Goal: Transaction & Acquisition: Purchase product/service

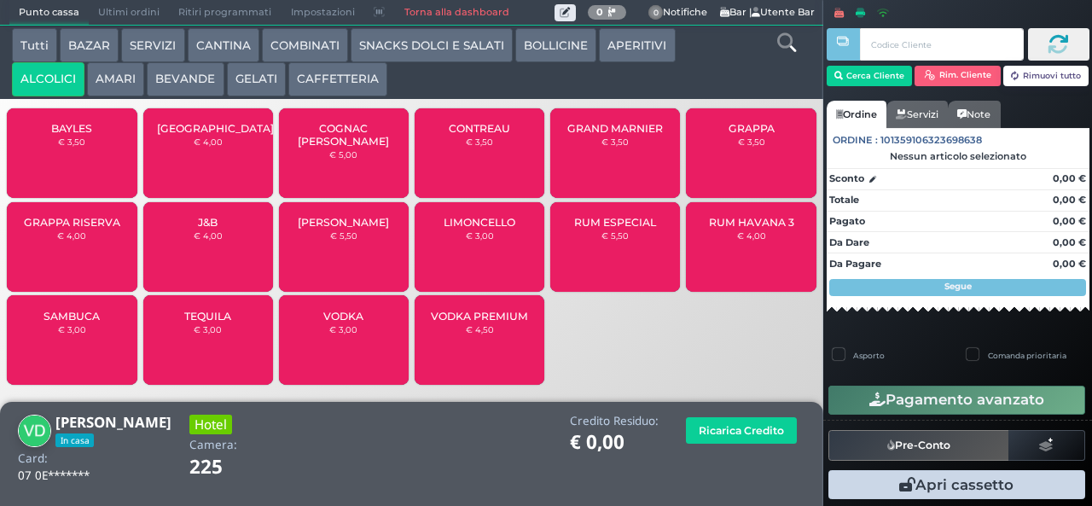
click at [83, 322] on span "SAMBUCA" at bounding box center [72, 316] width 56 height 13
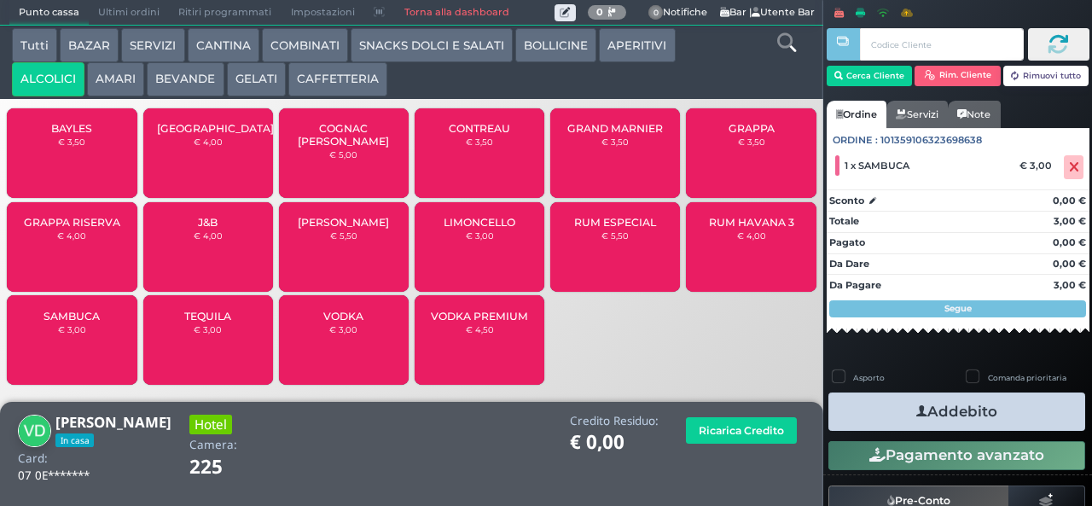
click at [1003, 427] on button "Addebito" at bounding box center [956, 411] width 257 height 38
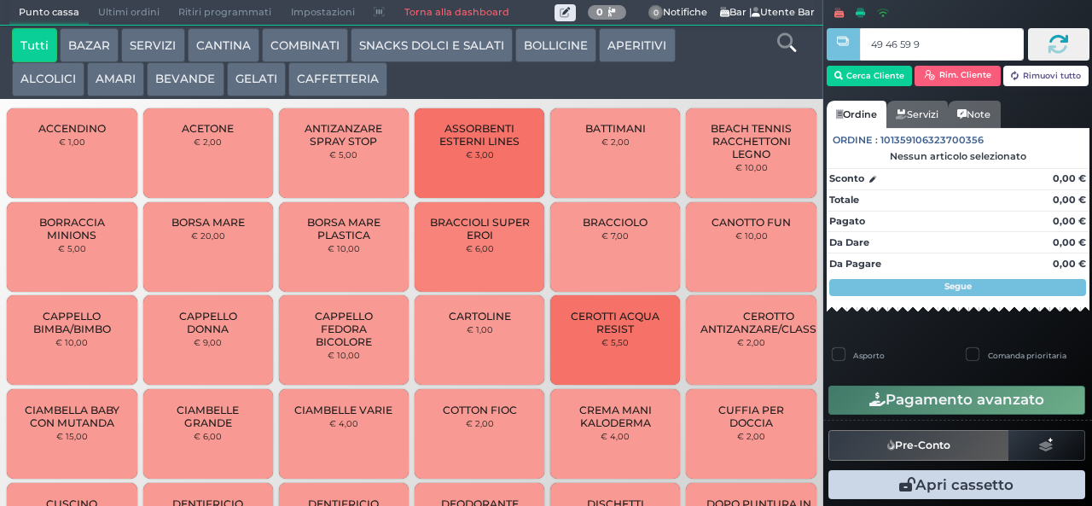
type input "49 46 59 95"
click at [785, 45] on icon at bounding box center [786, 42] width 19 height 19
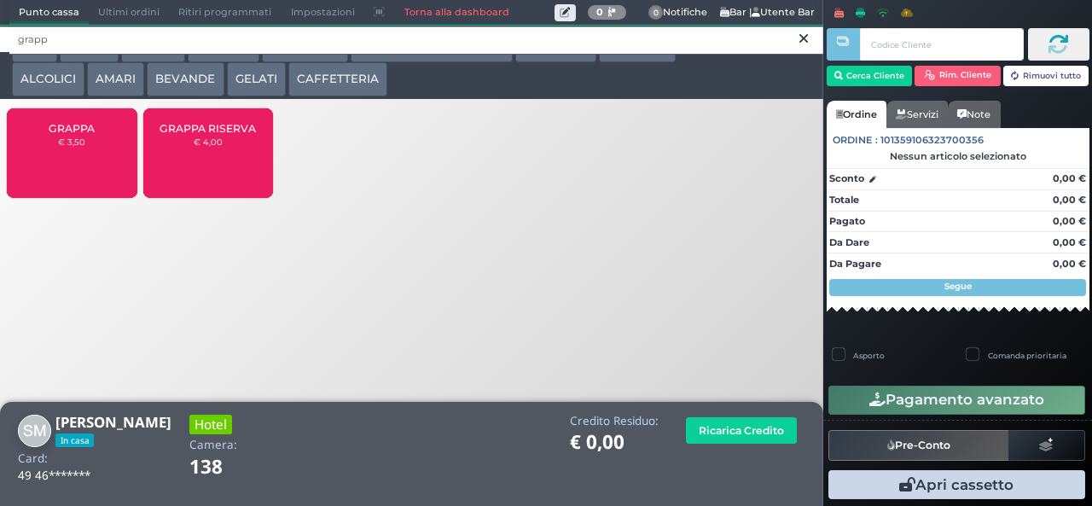
type input "grapp"
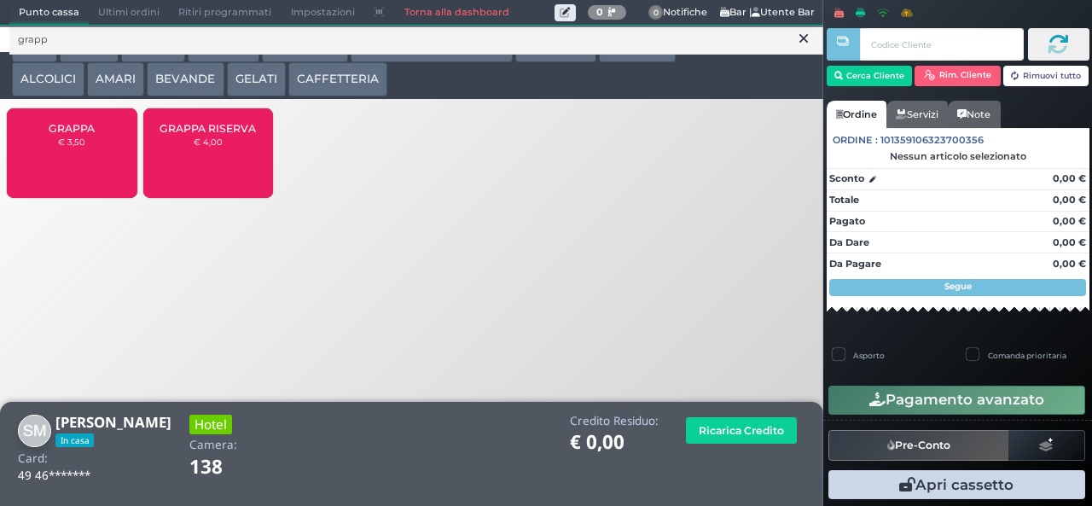
click at [68, 135] on span "GRAPPA" at bounding box center [72, 128] width 46 height 13
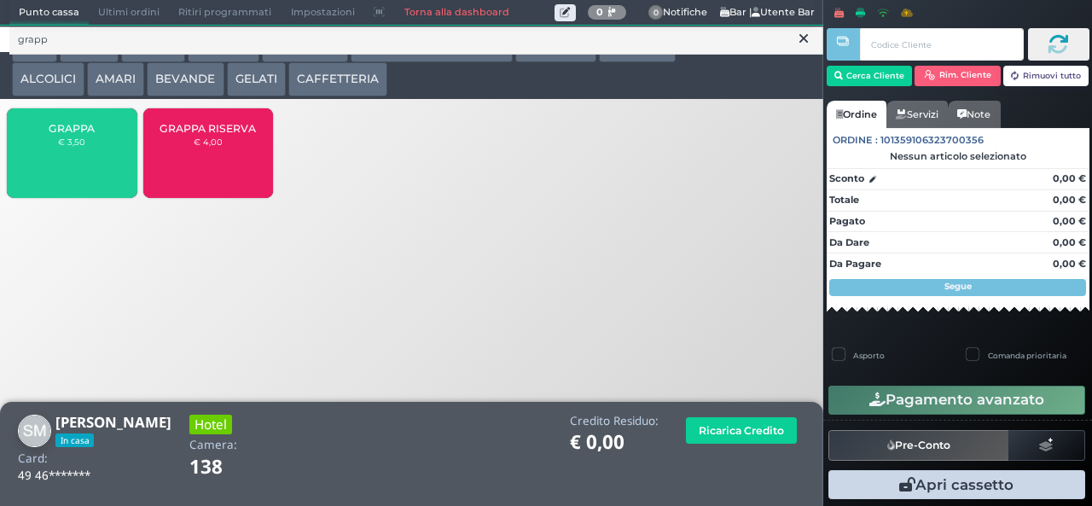
click at [804, 38] on icon at bounding box center [803, 38] width 9 height 17
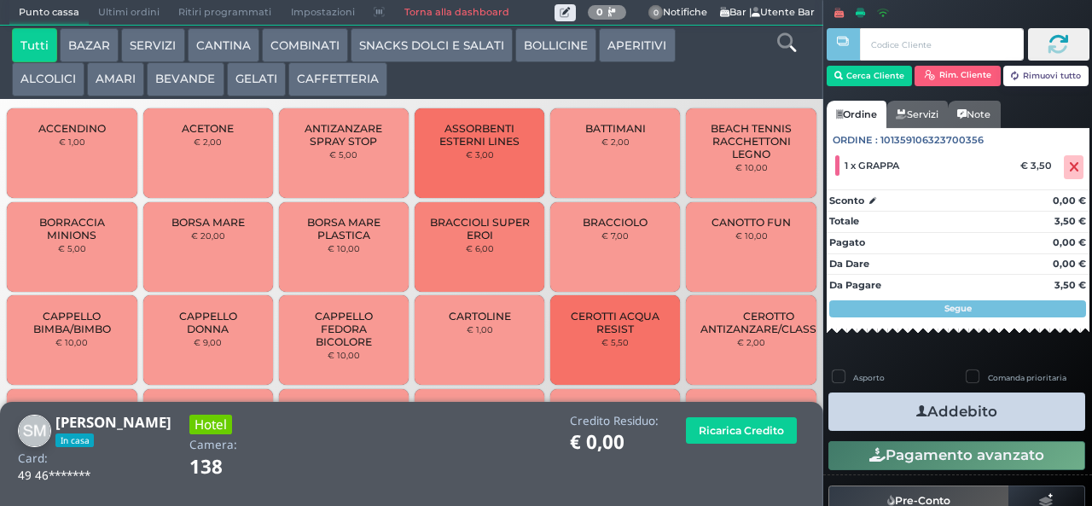
click at [792, 48] on icon at bounding box center [786, 42] width 19 height 19
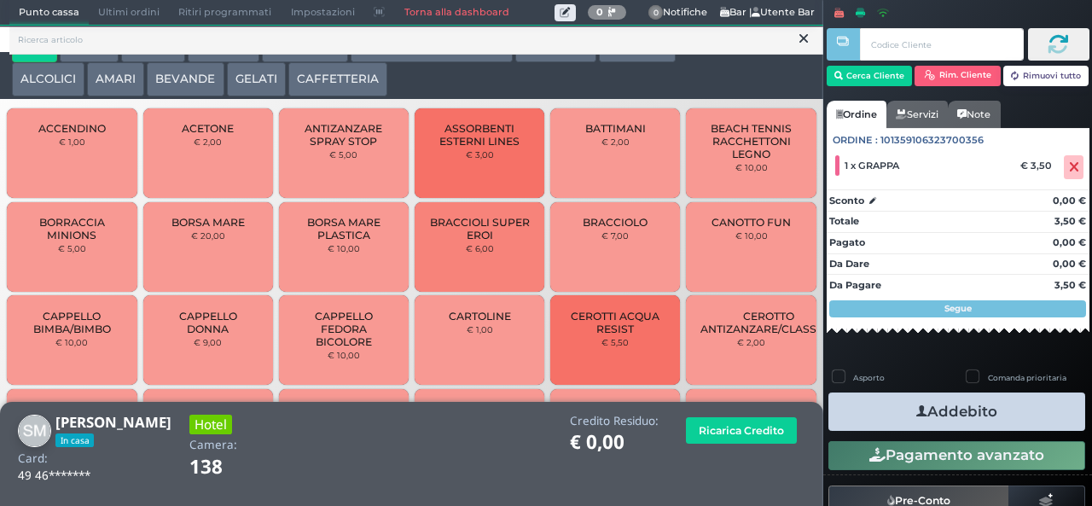
click at [973, 415] on button "Addebito" at bounding box center [956, 411] width 257 height 38
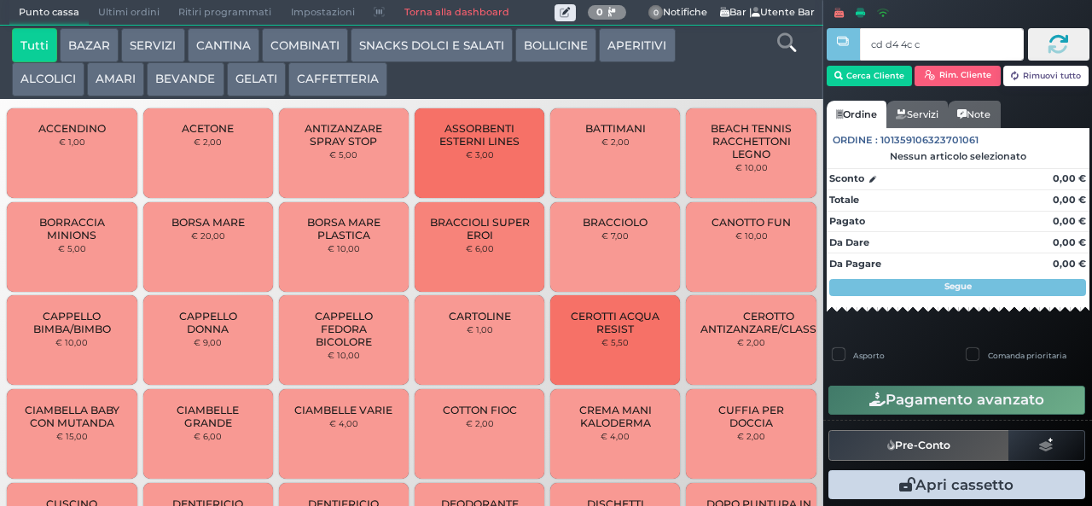
type input "cd d4 4c c3"
click at [786, 46] on icon at bounding box center [786, 42] width 19 height 19
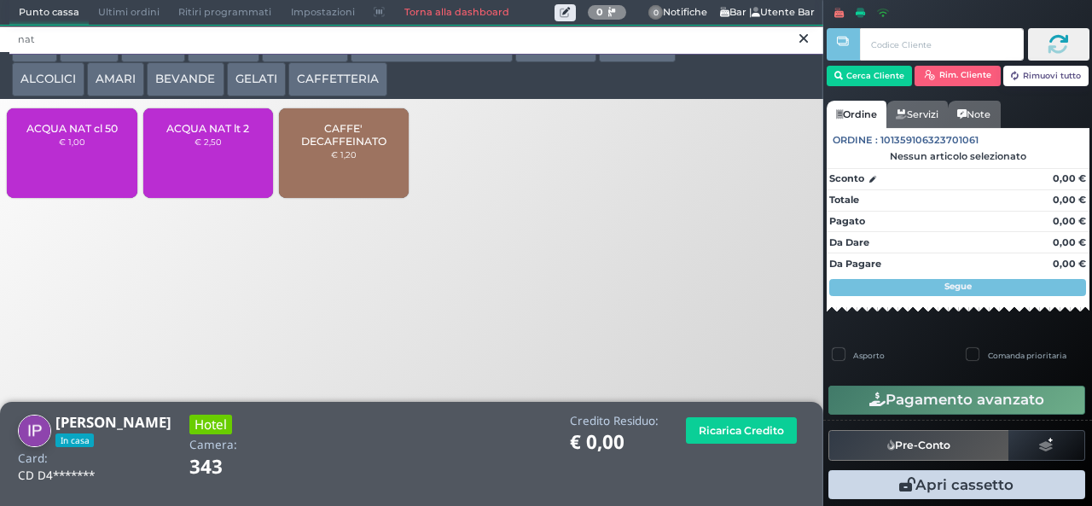
type input "nat"
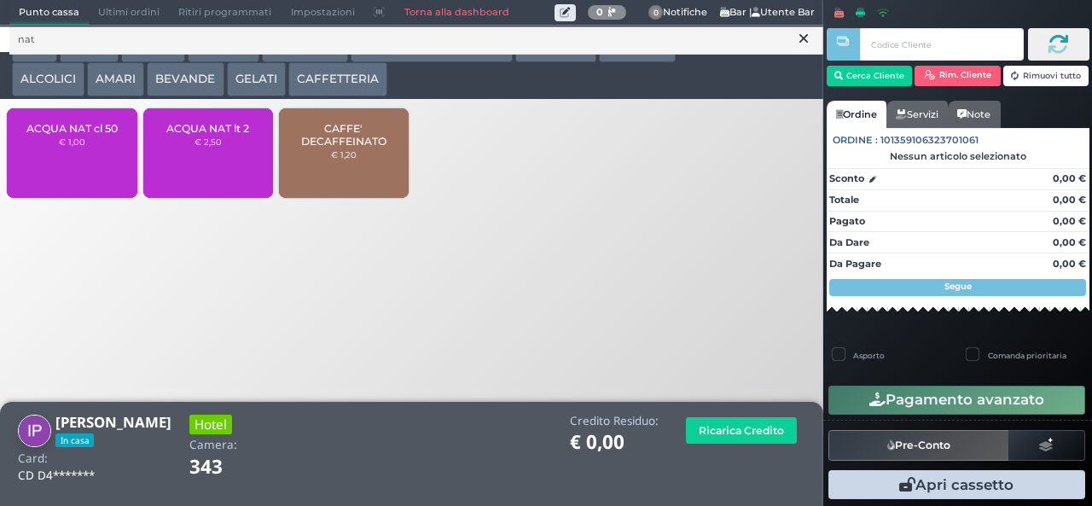
click at [63, 164] on div "ACQUA NAT cl 50 € 1,00" at bounding box center [72, 153] width 130 height 90
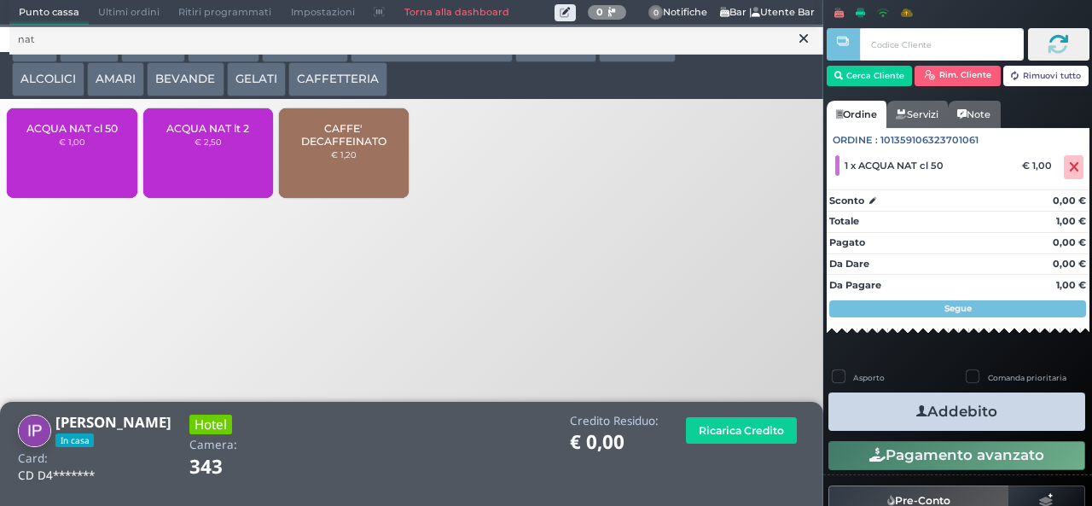
click at [1000, 416] on button "Addebito" at bounding box center [956, 411] width 257 height 38
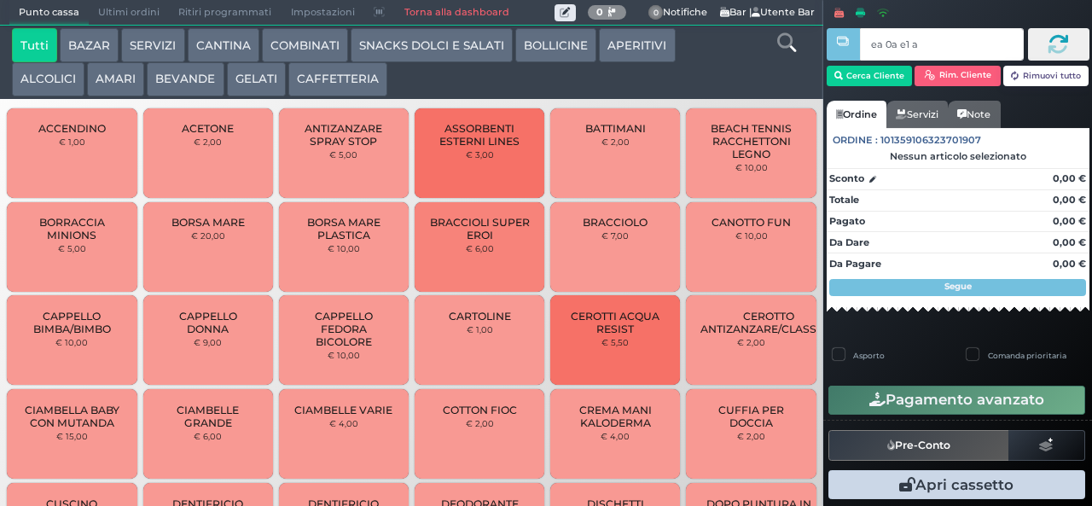
type input "ea 0a e1 a4"
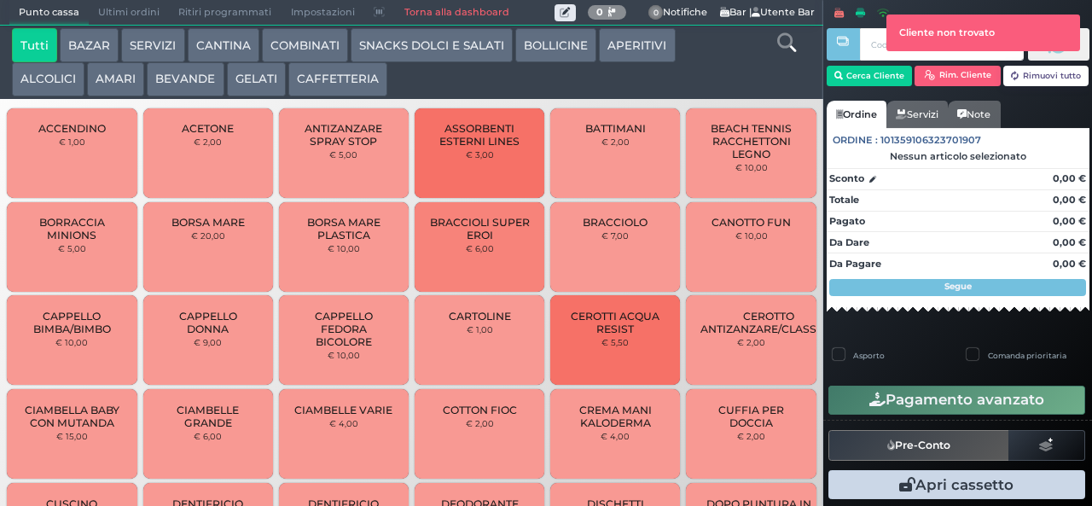
click at [843, 80] on div at bounding box center [842, 240] width 3 height 481
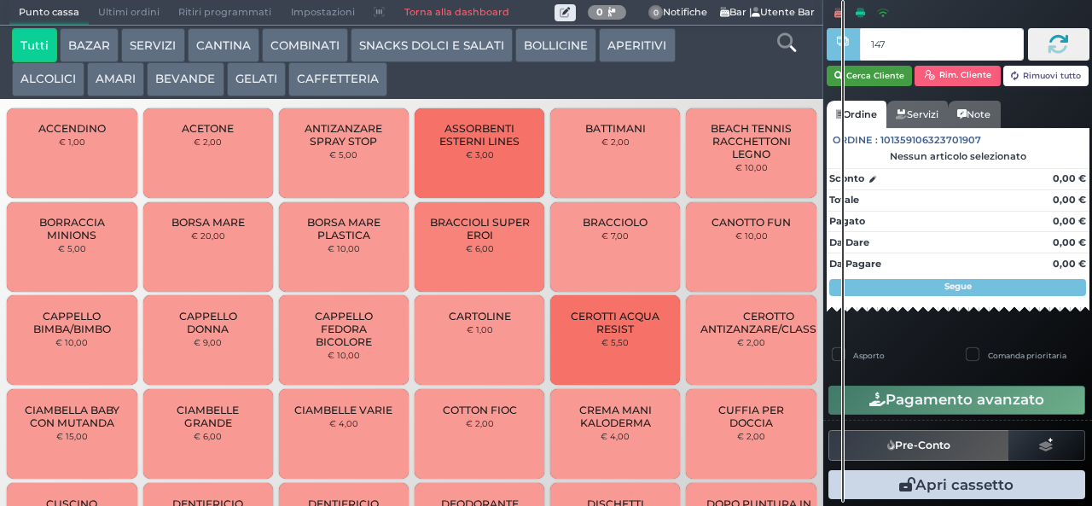
type input "147"
click at [871, 79] on button "Cerca Cliente" at bounding box center [870, 76] width 86 height 20
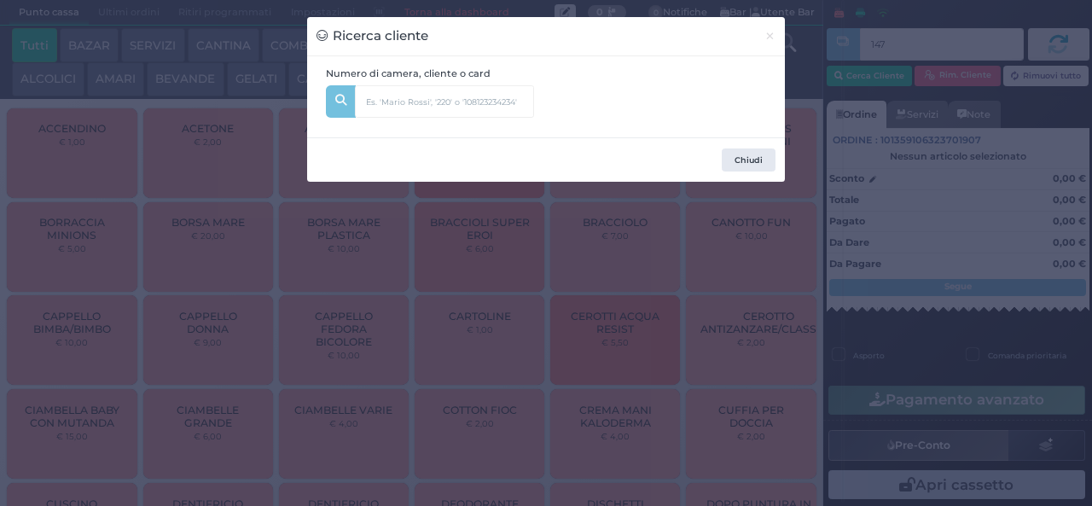
click at [589, 98] on input "text" at bounding box center [473, 95] width 236 height 20
click at [470, 107] on input "text" at bounding box center [444, 101] width 179 height 32
type input "147"
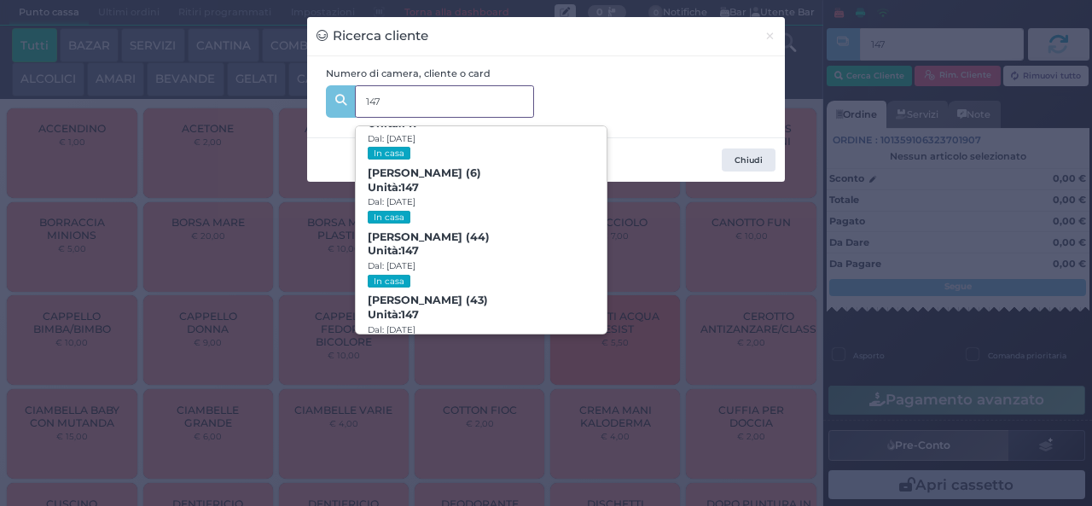
scroll to position [78, 0]
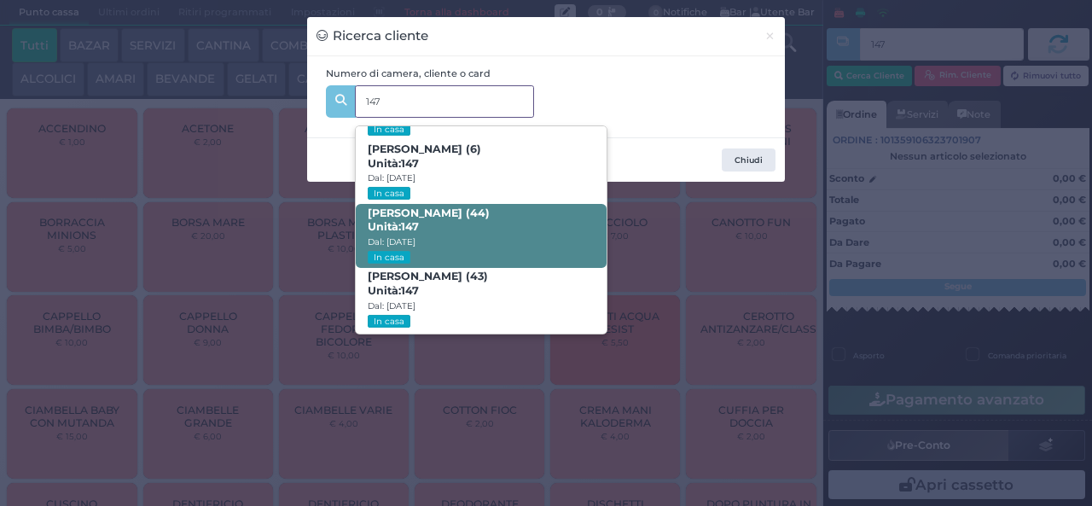
click at [490, 237] on span "Antonio Tarquini (44) Unità: 147 Dal: 24/08/2025 In casa" at bounding box center [481, 236] width 250 height 64
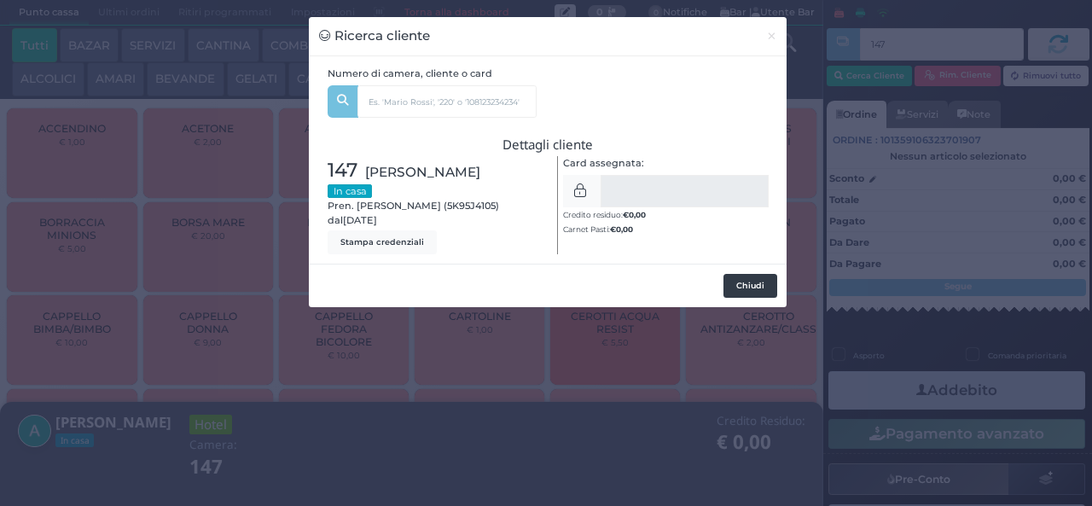
click at [754, 281] on button "Chiudi" at bounding box center [750, 286] width 54 height 24
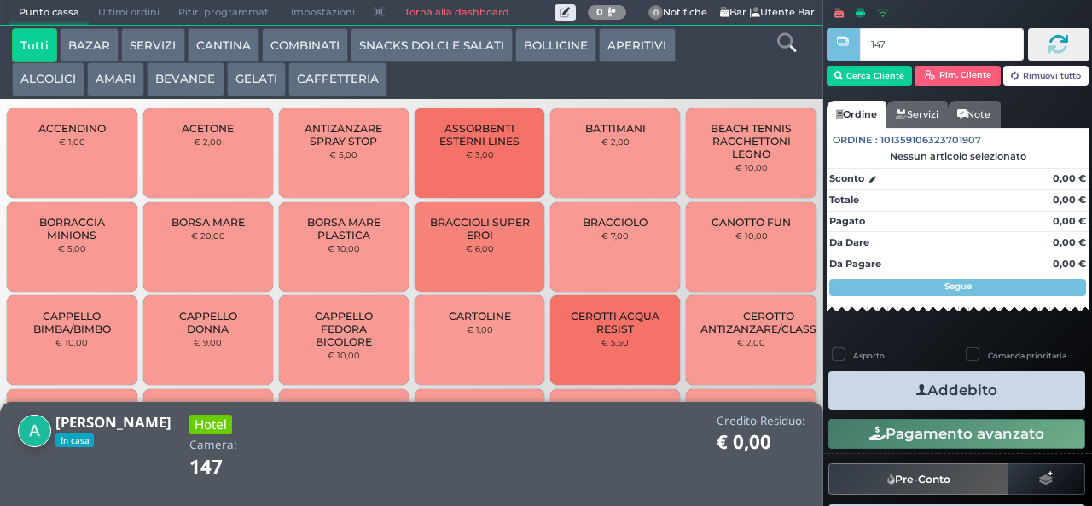
click at [793, 48] on icon at bounding box center [786, 42] width 19 height 19
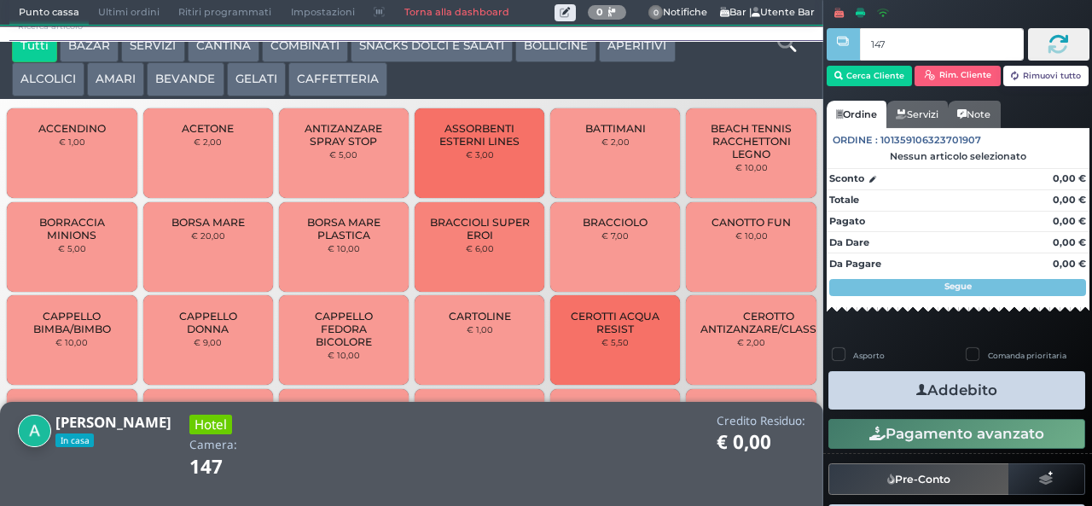
scroll to position [0, 0]
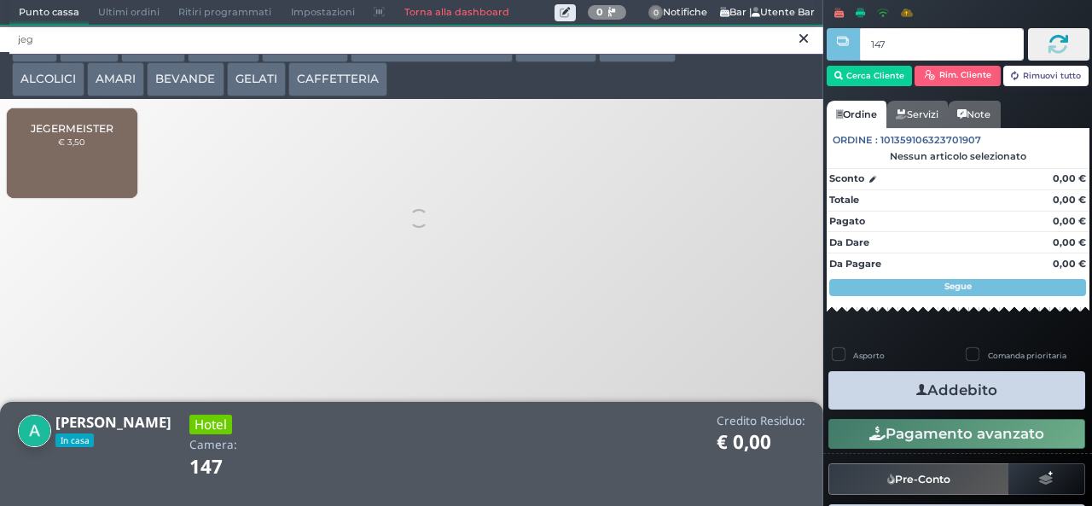
type input "jeg"
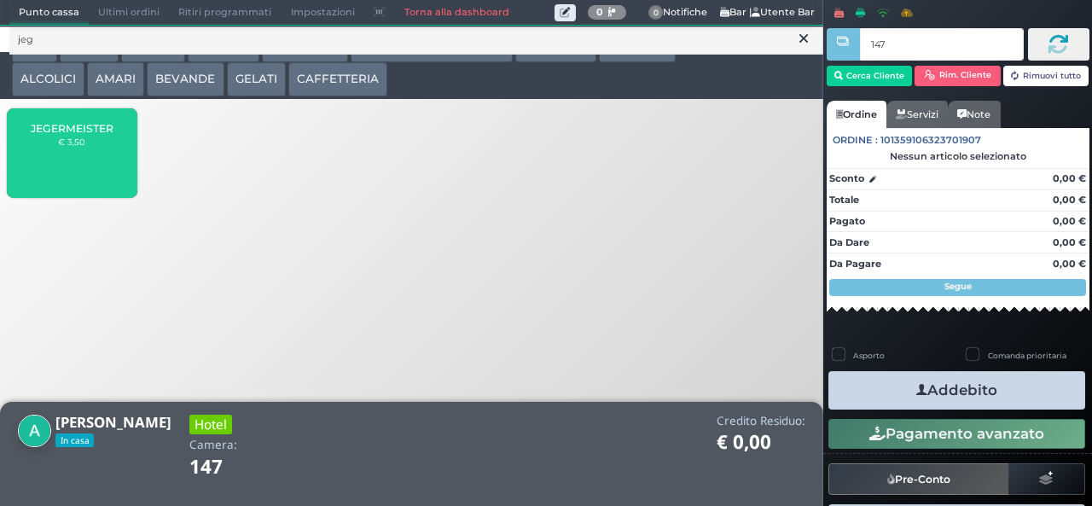
click at [104, 180] on div "JEGERMEISTER € 3,50" at bounding box center [72, 153] width 130 height 90
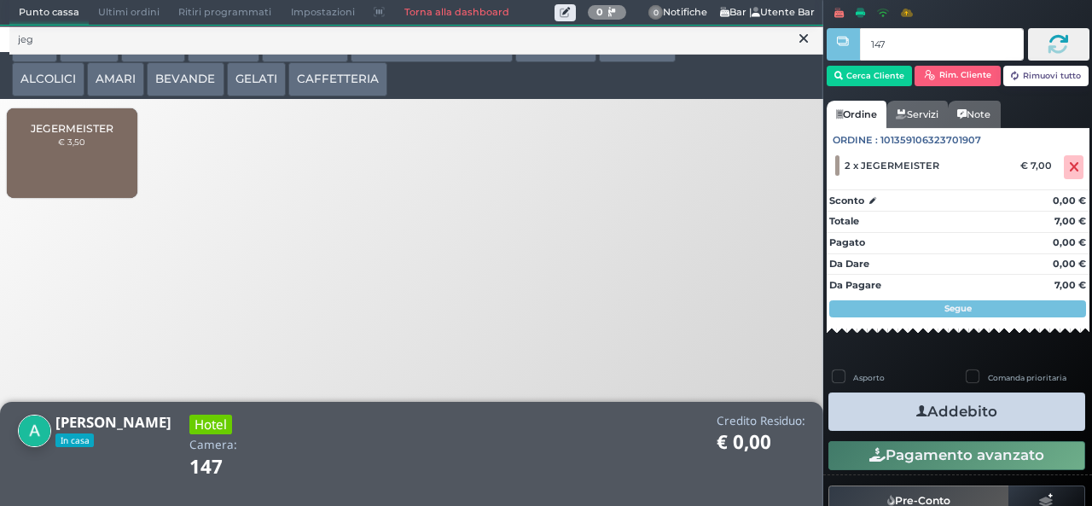
click at [1010, 425] on button "Addebito" at bounding box center [956, 411] width 257 height 38
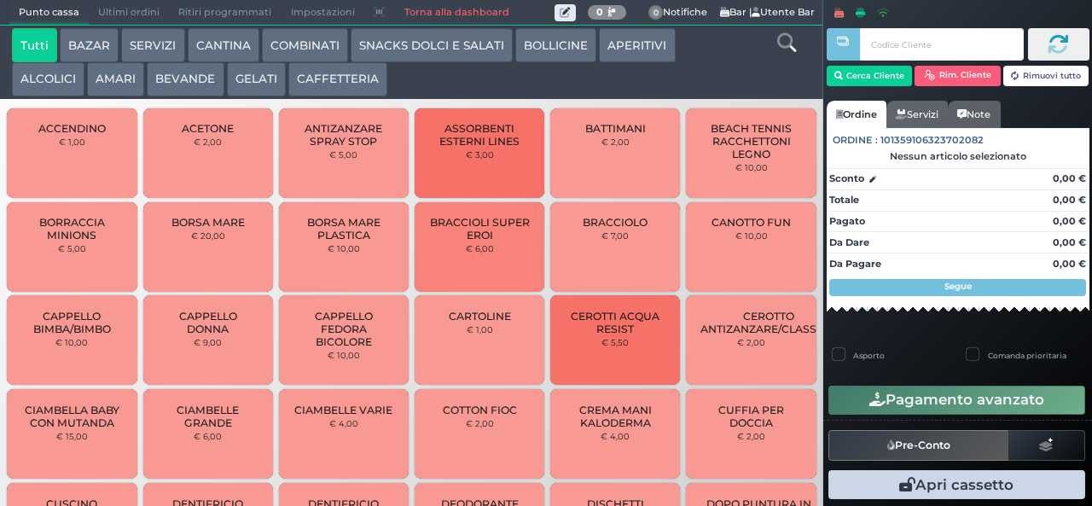
click at [88, 43] on button "BAZAR" at bounding box center [89, 45] width 59 height 34
click at [60, 28] on button "BAZAR" at bounding box center [89, 45] width 59 height 34
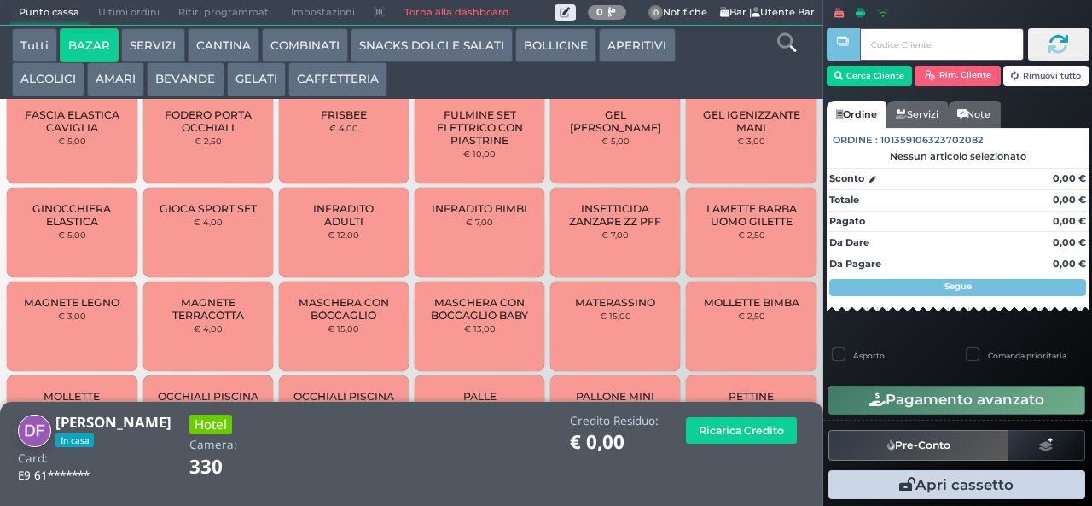
scroll to position [688, 0]
click at [196, 322] on span "MAGNETE TERRACOTTA" at bounding box center [208, 310] width 102 height 26
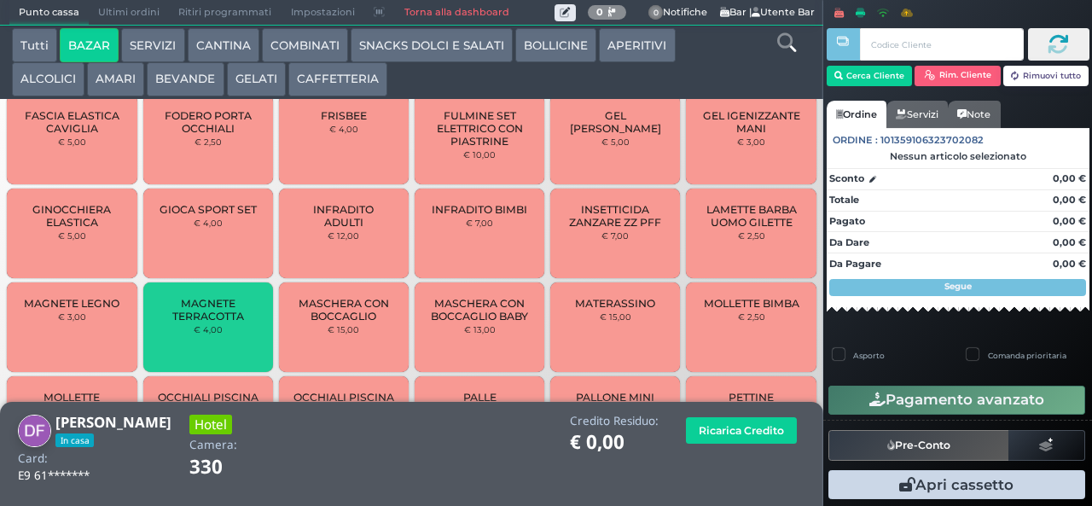
click at [196, 316] on span "MAGNETE TERRACOTTA" at bounding box center [208, 310] width 102 height 26
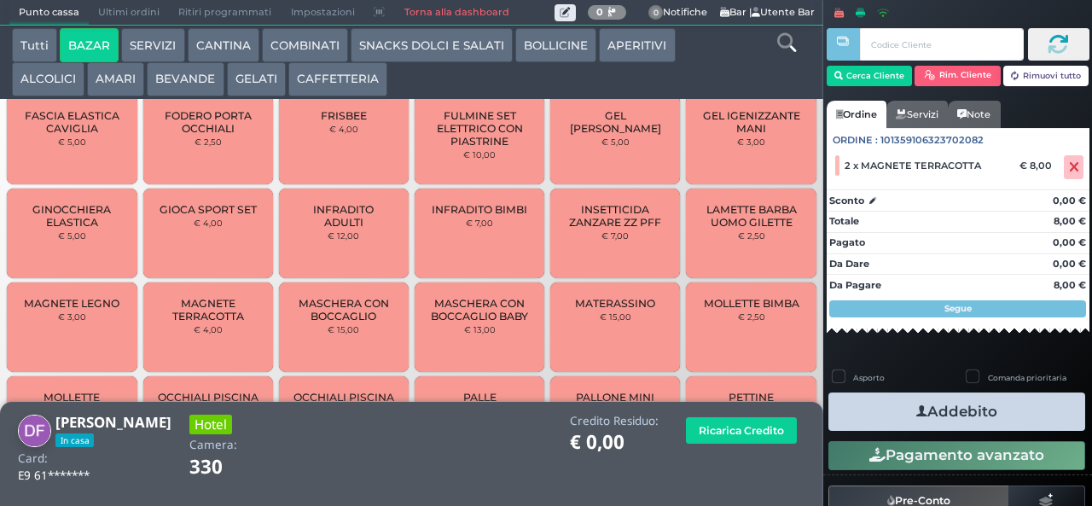
click at [980, 409] on button "Addebito" at bounding box center [956, 411] width 257 height 38
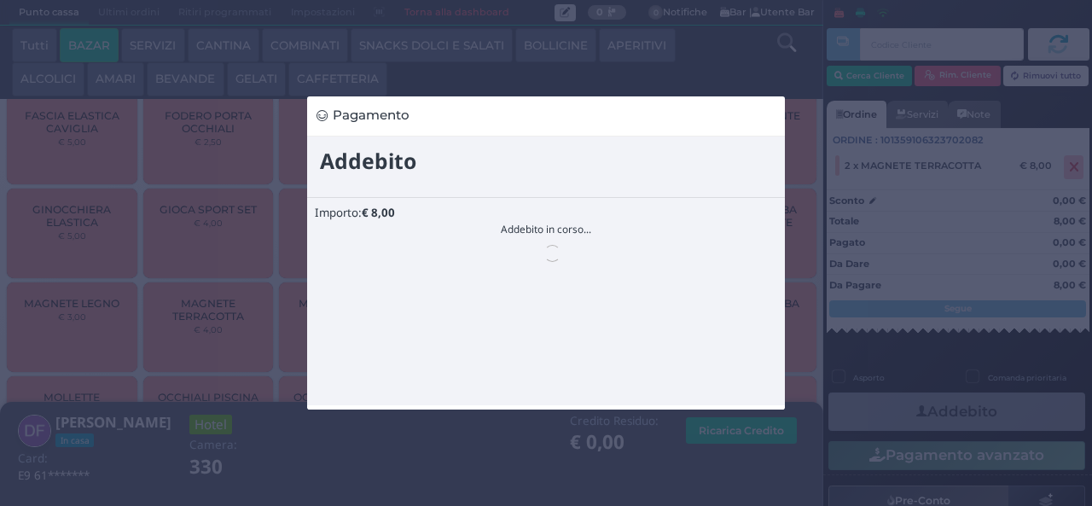
scroll to position [0, 0]
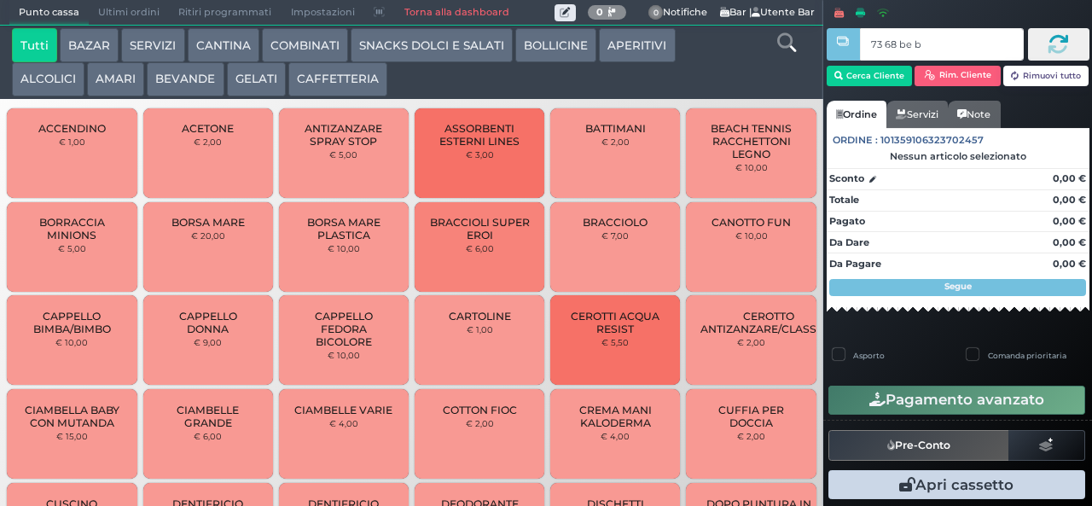
type input "73 68 be b9"
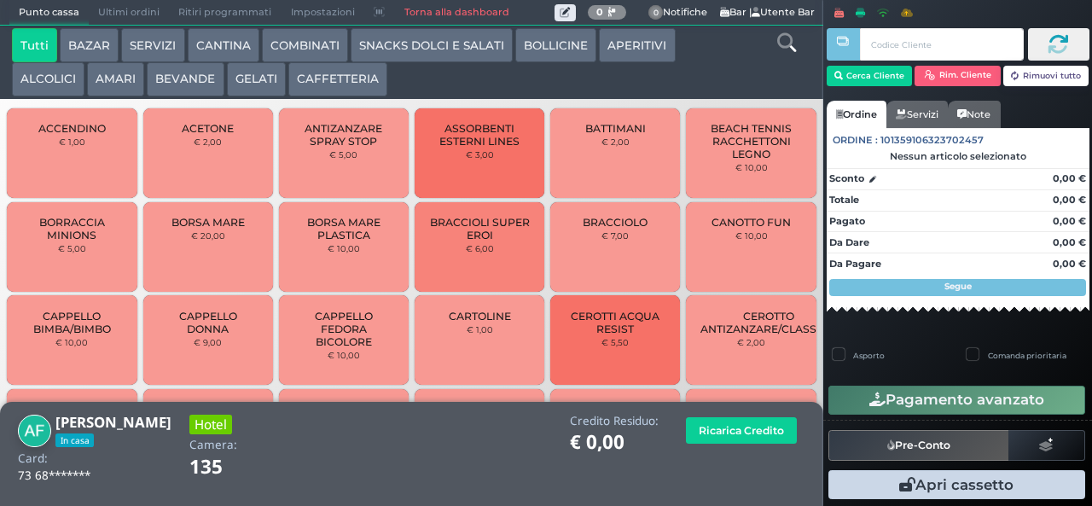
click at [86, 43] on button "BAZAR" at bounding box center [89, 45] width 59 height 34
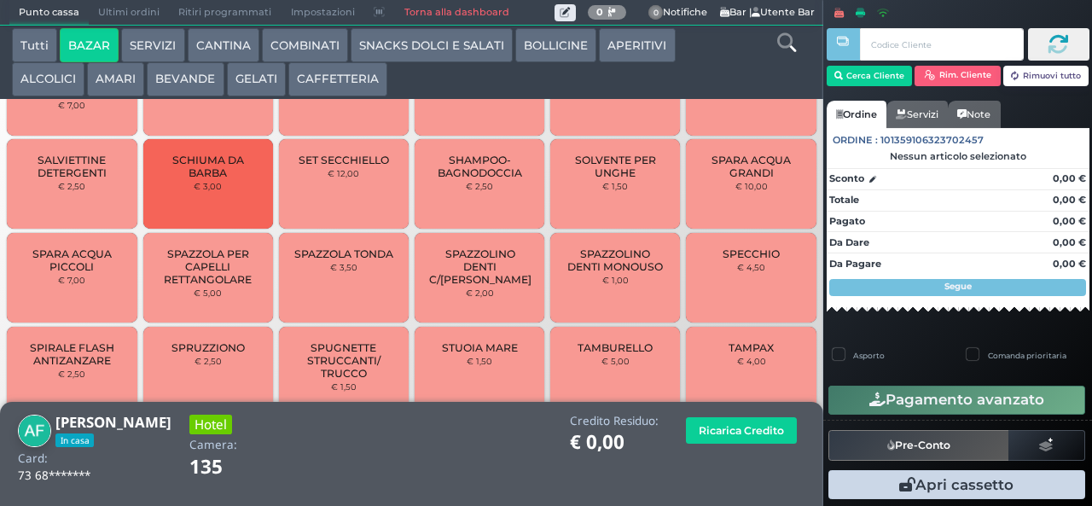
scroll to position [1587, 0]
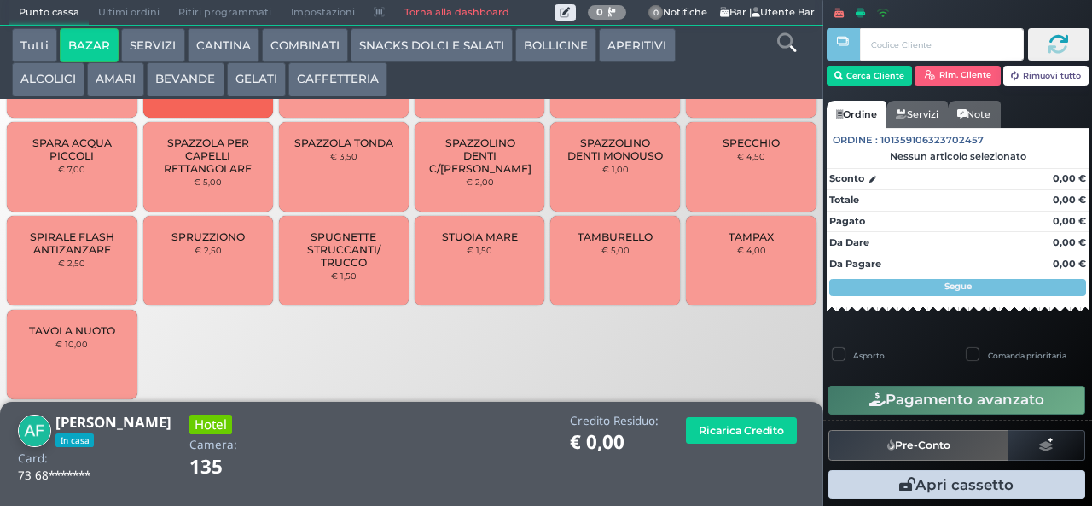
click at [737, 277] on div "TAMPAX € 4,00" at bounding box center [751, 261] width 130 height 90
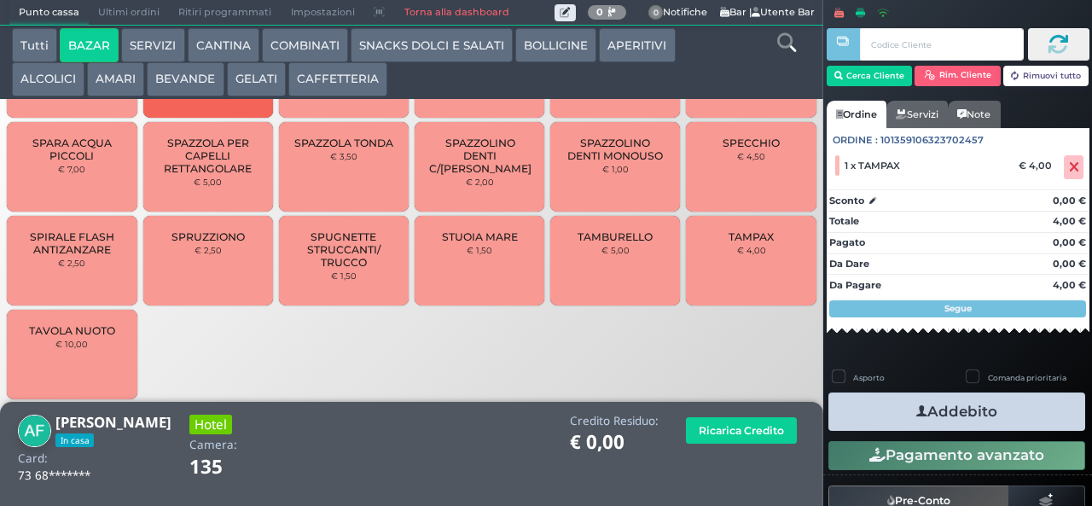
click at [876, 417] on button "Addebito" at bounding box center [956, 411] width 257 height 38
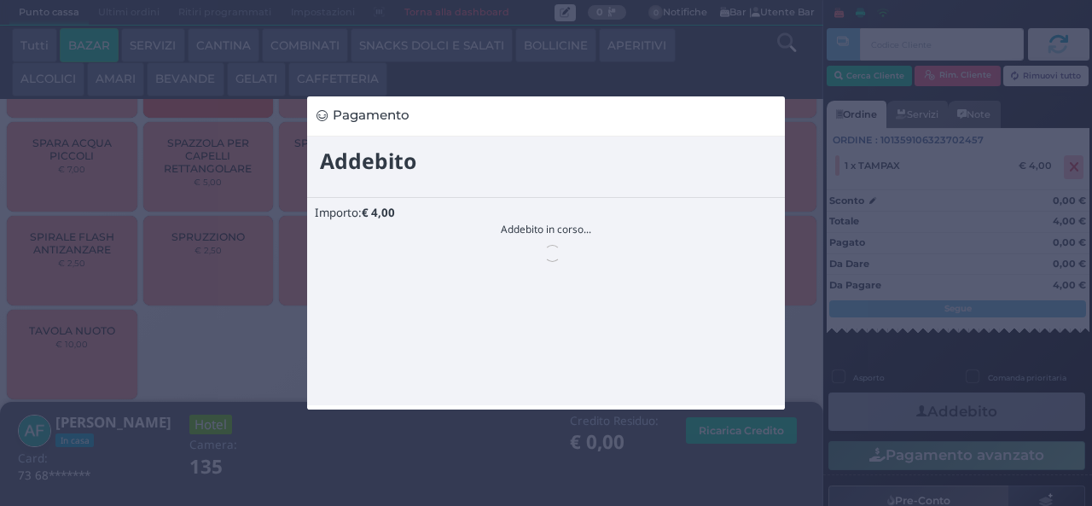
scroll to position [0, 0]
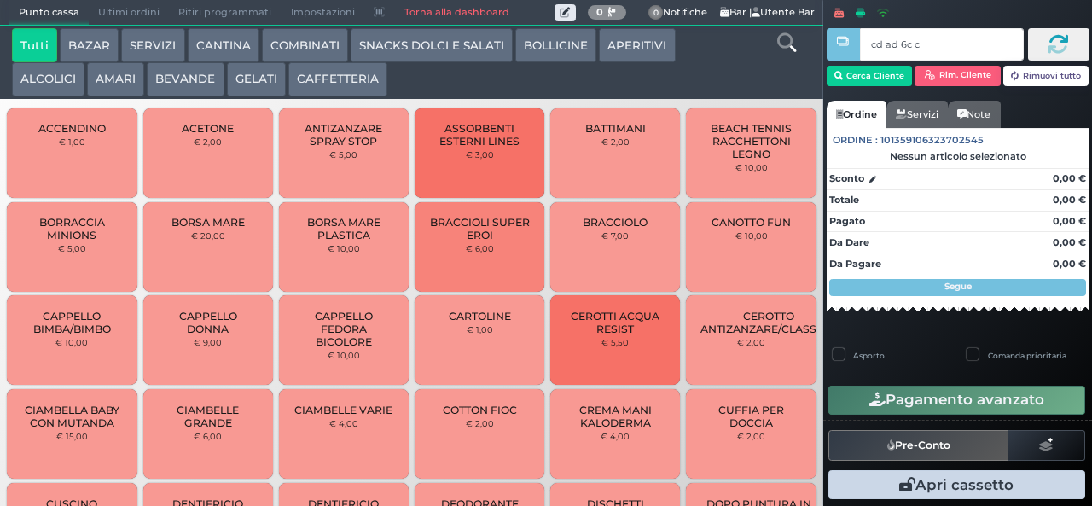
type input "cd ad 6c c3"
click at [354, 80] on button "CAFFETTERIA" at bounding box center [337, 79] width 99 height 34
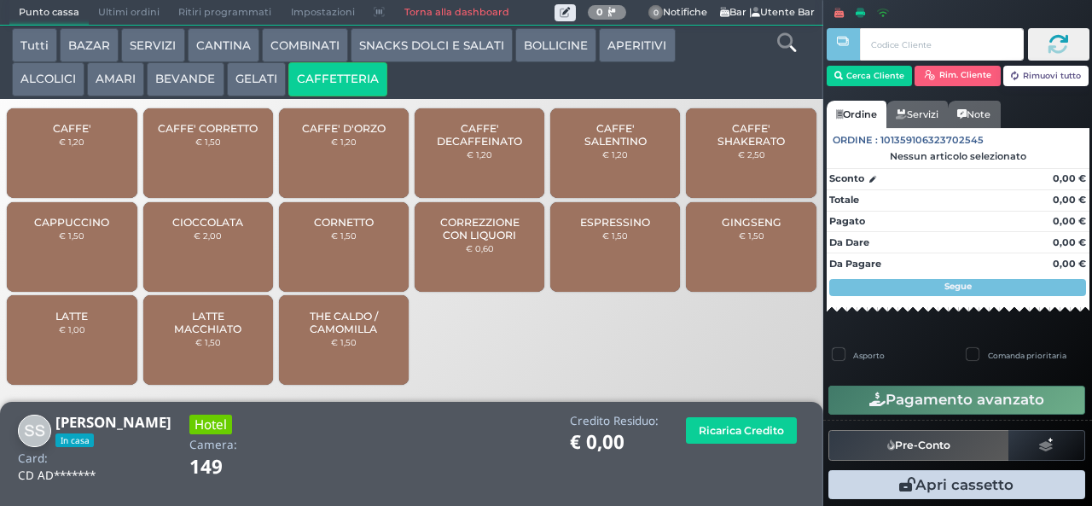
click at [626, 148] on span "CAFFE' SALENTINO" at bounding box center [616, 135] width 102 height 26
click at [640, 148] on span "CAFFE' SALENTINO" at bounding box center [616, 135] width 102 height 26
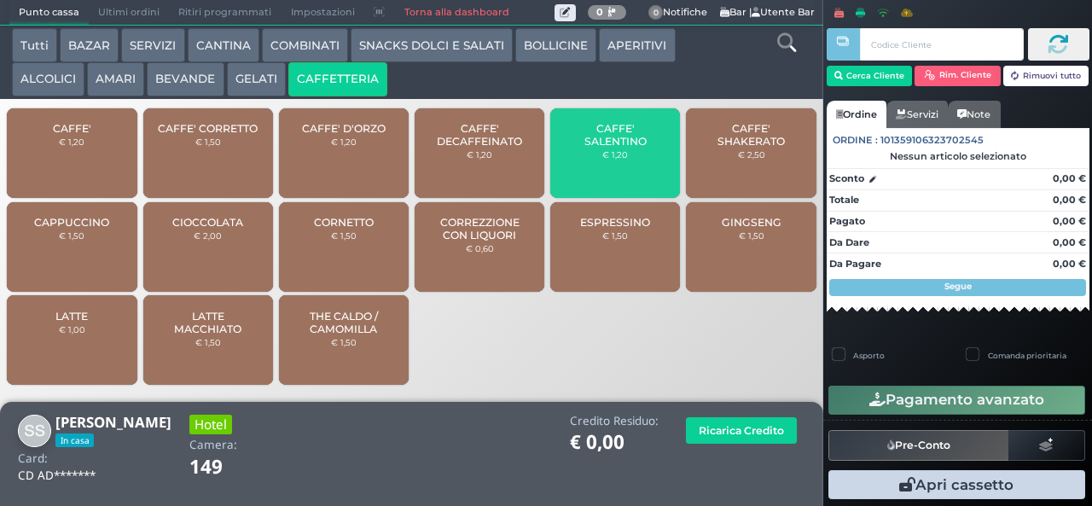
click at [631, 148] on span "CAFFE' SALENTINO" at bounding box center [616, 135] width 102 height 26
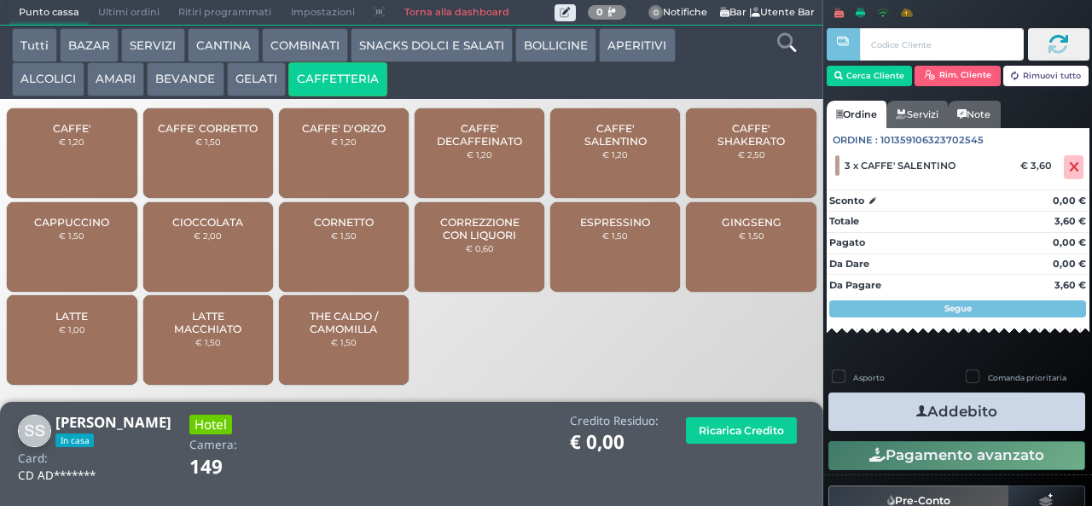
click at [998, 420] on button "Addebito" at bounding box center [956, 411] width 257 height 38
